Goal: Book appointment/travel/reservation

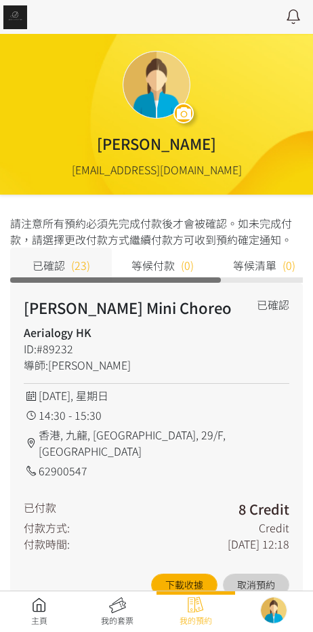
click at [31, 600] on link at bounding box center [39, 611] width 79 height 30
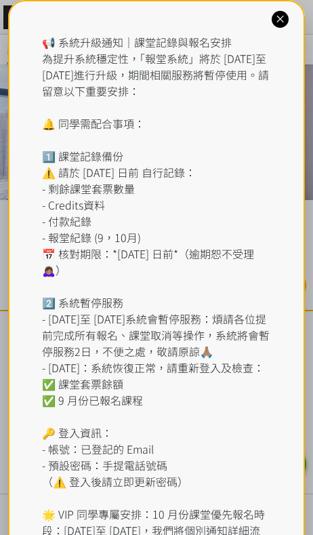
click at [277, 13] on icon at bounding box center [280, 19] width 13 height 13
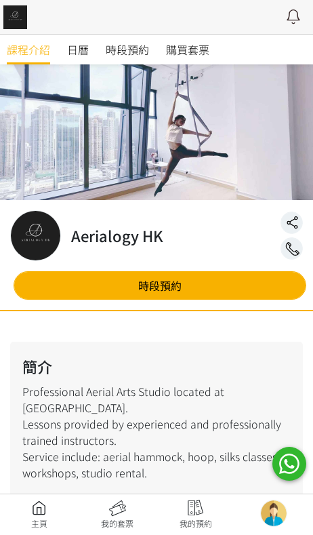
click at [139, 48] on span "時段預約" at bounding box center [127, 49] width 43 height 16
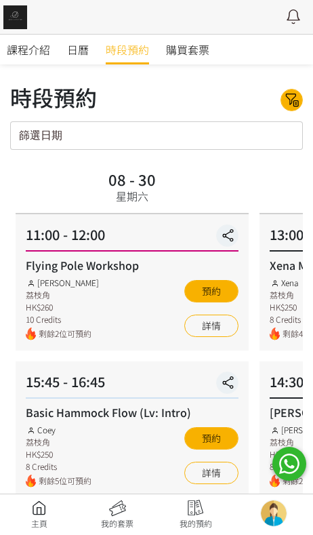
click at [293, 106] on icon at bounding box center [292, 100] width 22 height 16
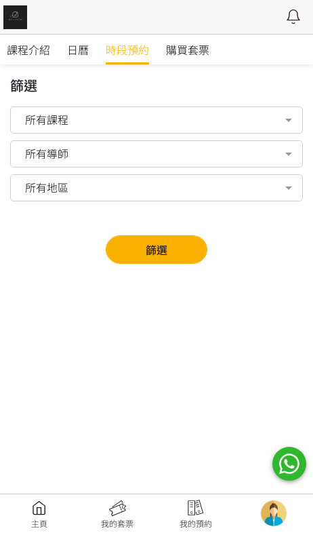
click at [63, 160] on span "所有導師" at bounding box center [46, 153] width 43 height 14
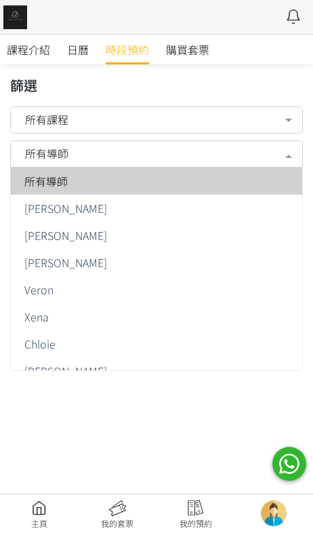
click at [70, 235] on span "[PERSON_NAME]" at bounding box center [65, 235] width 83 height 11
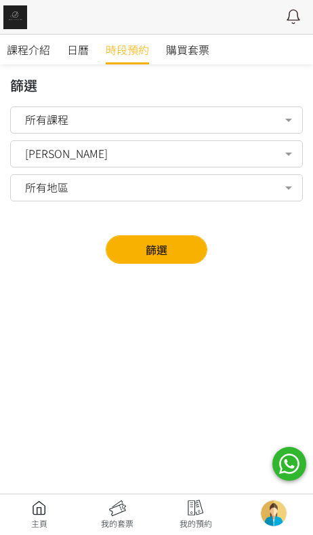
click at [144, 246] on button "篩選" at bounding box center [157, 249] width 102 height 28
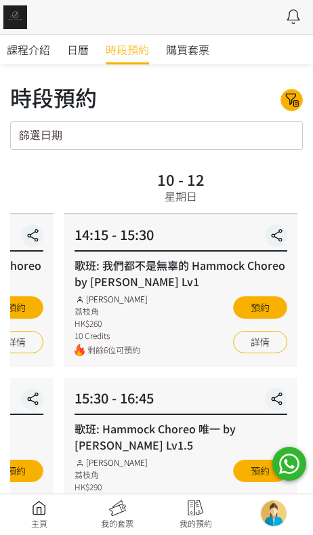
click at [294, 108] on button at bounding box center [292, 100] width 22 height 22
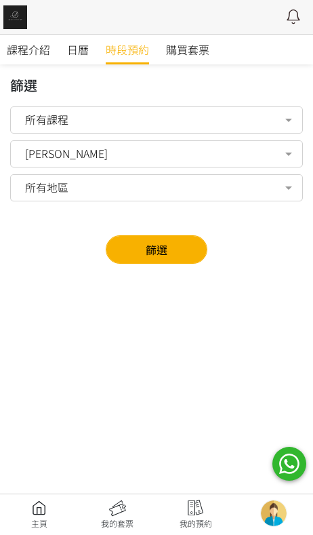
click at [70, 146] on span "[PERSON_NAME]" at bounding box center [66, 153] width 83 height 14
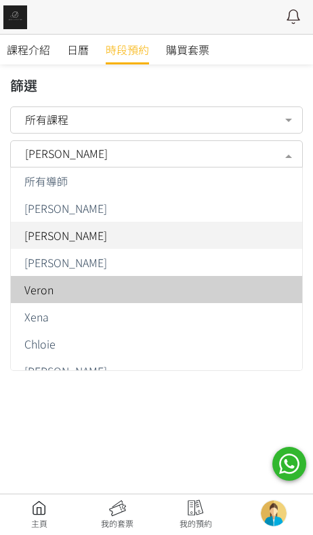
click at [235, 288] on div "Veron" at bounding box center [156, 289] width 275 height 11
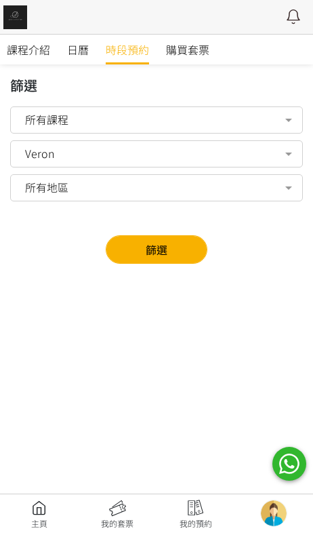
click at [194, 262] on button "篩選" at bounding box center [157, 249] width 102 height 28
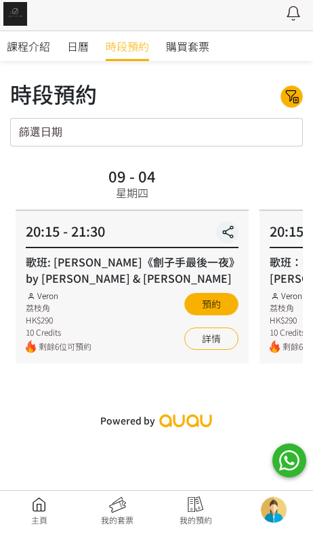
click at [220, 331] on link "詳情" at bounding box center [211, 342] width 54 height 22
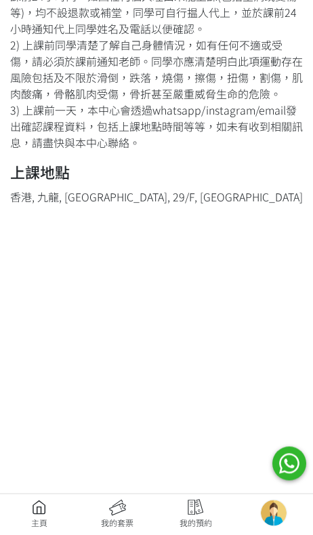
scroll to position [798, 0]
